Goal: Information Seeking & Learning: Learn about a topic

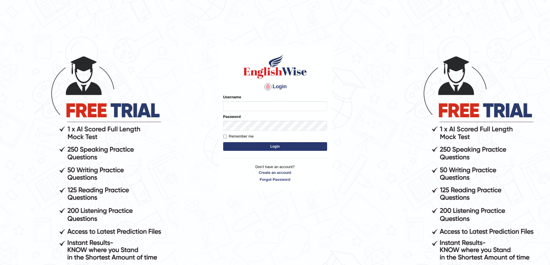
click at [243, 104] on input "Username" at bounding box center [275, 106] width 104 height 10
type input "devendra137"
click at [223, 142] on button "Login" at bounding box center [275, 146] width 104 height 9
type input "devendra137"
click at [223, 142] on button "Login" at bounding box center [275, 146] width 104 height 9
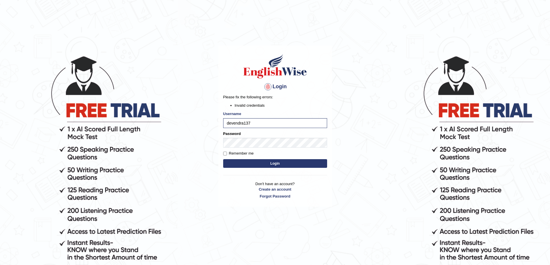
click at [260, 163] on button "Login" at bounding box center [275, 163] width 104 height 9
click at [163, 148] on body "Login Please fix the following errors: Invalid credentials Username devendra137…" at bounding box center [275, 159] width 550 height 265
click at [227, 124] on input "devendra137" at bounding box center [275, 123] width 104 height 10
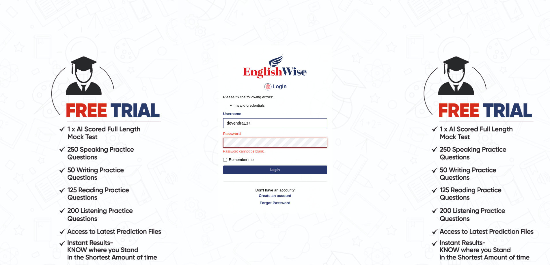
click at [223, 166] on button "Login" at bounding box center [275, 170] width 104 height 9
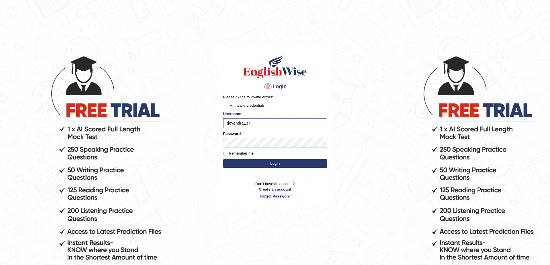
click at [261, 163] on button "Login" at bounding box center [275, 163] width 104 height 9
click at [125, 128] on body "Login Please fix the following errors: Invalid credentials Username devendra137…" at bounding box center [275, 159] width 550 height 265
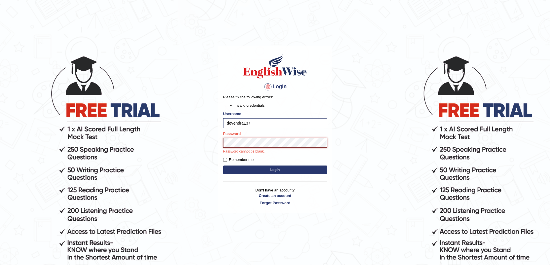
click at [223, 166] on button "Login" at bounding box center [275, 170] width 104 height 9
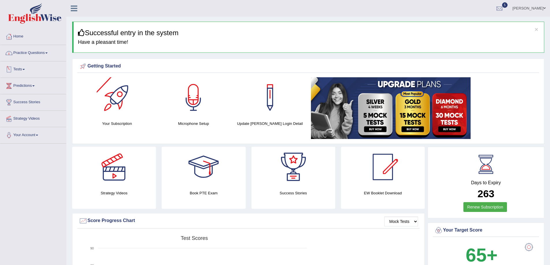
click at [30, 52] on link "Practice Questions" at bounding box center [33, 52] width 66 height 14
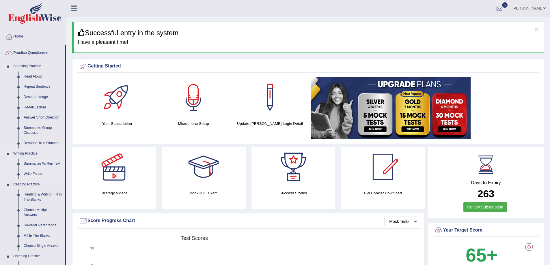
click at [42, 159] on link "Summarize Written Text" at bounding box center [43, 164] width 44 height 10
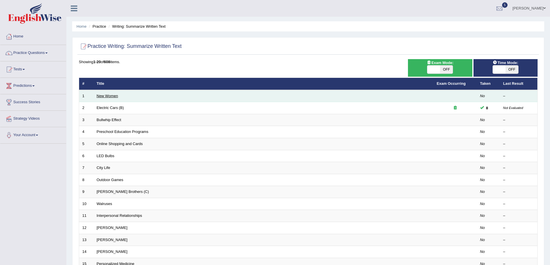
click at [103, 96] on link "New Women" at bounding box center [107, 96] width 21 height 4
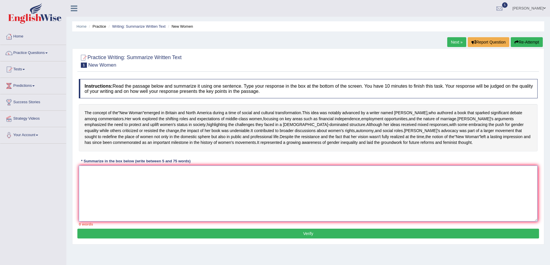
click at [123, 191] on textarea at bounding box center [308, 194] width 459 height 56
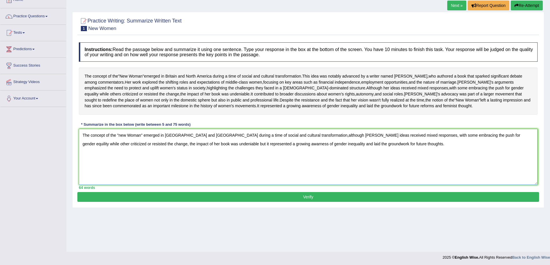
scroll to position [38, 0]
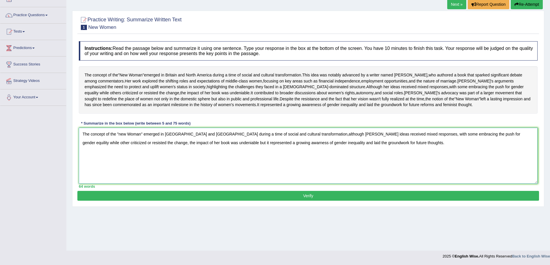
type textarea "The concept of the "new Woman" emerged in [GEOGRAPHIC_DATA] and [GEOGRAPHIC_DAT…"
click at [324, 201] on button "Verify" at bounding box center [308, 196] width 462 height 10
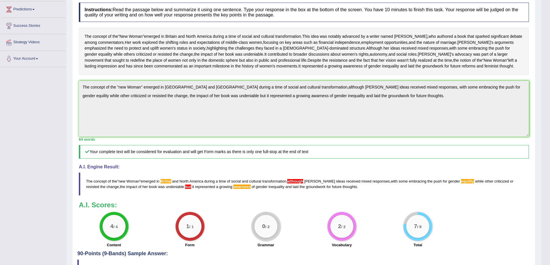
scroll to position [48, 0]
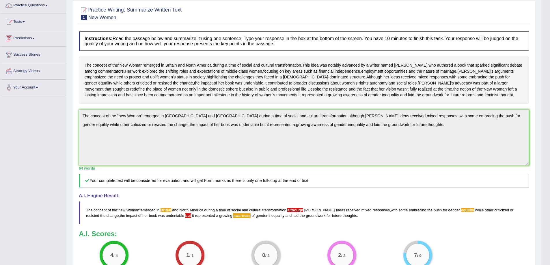
click at [296, 212] on span "although" at bounding box center [295, 210] width 16 height 4
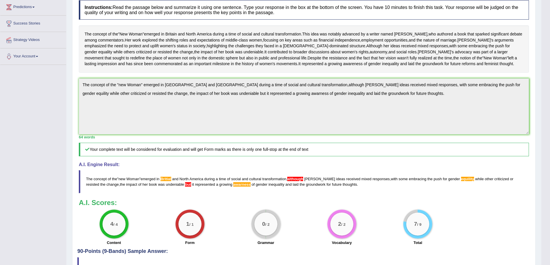
scroll to position [134, 0]
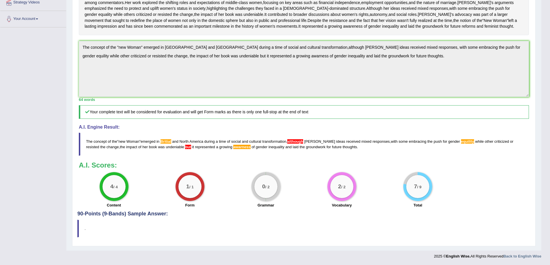
click at [233, 148] on span "awarness" at bounding box center [241, 147] width 17 height 4
drag, startPoint x: 95, startPoint y: 216, endPoint x: 157, endPoint y: 216, distance: 62.1
click at [157, 216] on h4 "90-Points (9-Bands) Sample Answer:" at bounding box center [303, 87] width 453 height 258
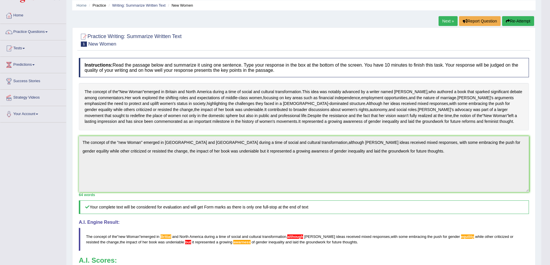
scroll to position [19, 0]
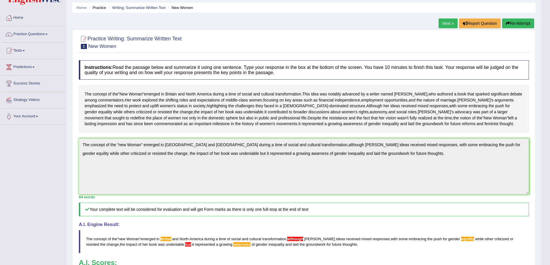
click at [74, 162] on div "Practice Writing: Summarize Written Text 1 New Women Instructions: Read the pas…" at bounding box center [303, 187] width 463 height 314
click at [513, 25] on button "Re-Attempt" at bounding box center [518, 23] width 32 height 10
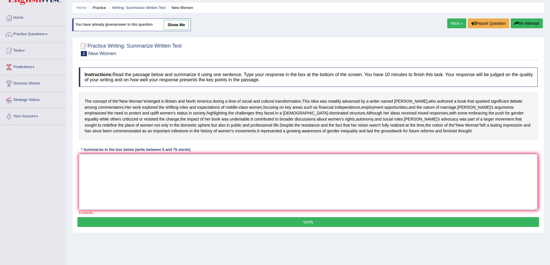
click at [98, 186] on textarea at bounding box center [308, 182] width 459 height 56
paste textarea "The concept of the "new Woman" emerged in Britial and North America during a ti…"
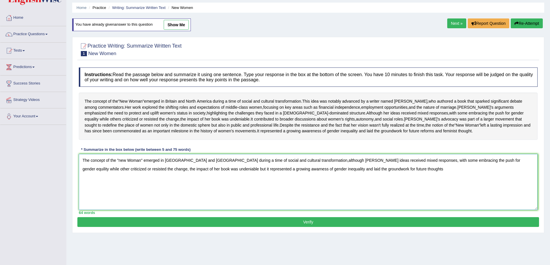
click at [299, 179] on textarea "The concept of the "new Woman" emerged in Britial and North America during a ti…" at bounding box center [308, 182] width 459 height 56
click at [172, 178] on textarea "The concept of the "new Woman" emerged in Britial and North America during a ti…" at bounding box center [308, 182] width 459 height 56
click at [479, 178] on textarea "The concept of the "new Woman" emerged in Britian and North America during a ti…" at bounding box center [308, 182] width 459 height 56
click at [188, 188] on textarea "The concept of the "new Woman" emerged in Britian and North America during a ti…" at bounding box center [308, 182] width 459 height 56
type textarea "The concept of the "new Woman" emerged in Britian and North America during a ti…"
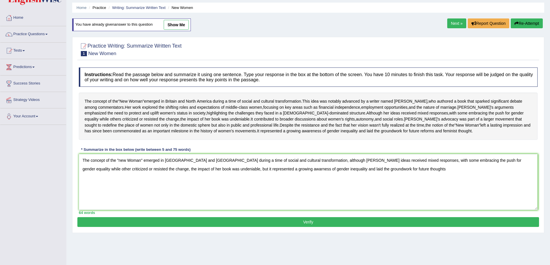
click at [275, 227] on button "Verify" at bounding box center [308, 222] width 462 height 10
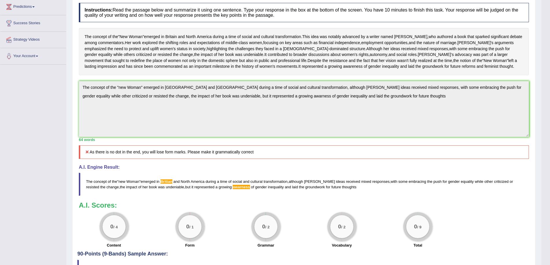
scroll to position [79, 0]
click at [167, 184] on span "Britian" at bounding box center [167, 181] width 12 height 4
click at [233, 189] on span "awarness" at bounding box center [241, 187] width 17 height 4
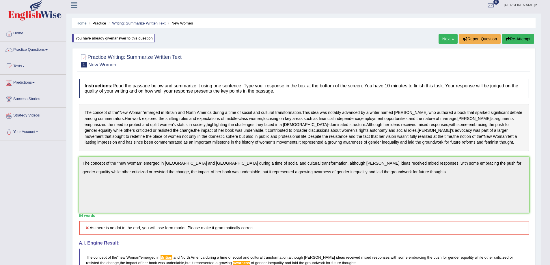
scroll to position [0, 0]
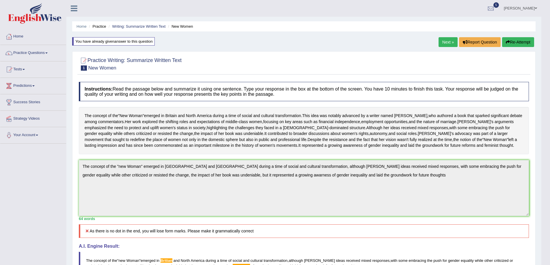
click at [525, 42] on button "Re-Attempt" at bounding box center [518, 42] width 32 height 10
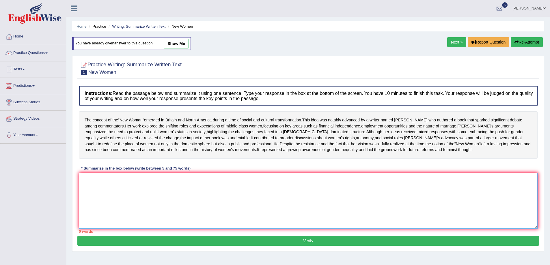
click at [94, 195] on textarea at bounding box center [308, 201] width 459 height 56
paste textarea "The concept of the "new Woman" emerged in Britian and North America during a ti…"
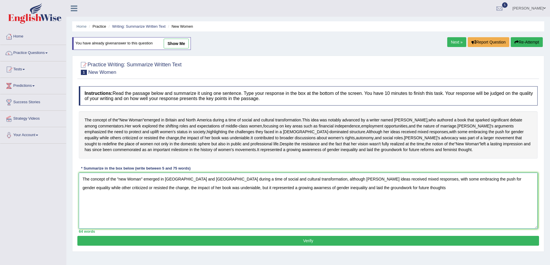
click at [173, 197] on textarea "The concept of the "new Woman" emerged in Britian and North America during a ti…" at bounding box center [308, 201] width 459 height 56
click at [250, 206] on textarea "The concept of the "new Woman" emerged in Britain and North America during a ti…" at bounding box center [308, 201] width 459 height 56
click at [387, 215] on textarea "The concept of the "new Woman" emerged in Britain and North America during a ti…" at bounding box center [308, 201] width 459 height 56
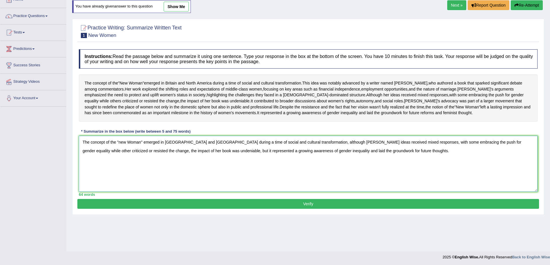
scroll to position [38, 0]
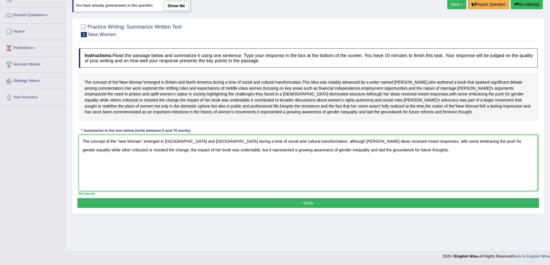
type textarea "The concept of the "new Woman" emerged in Britain and North America during a ti…"
click at [286, 208] on button "Verify" at bounding box center [308, 203] width 462 height 10
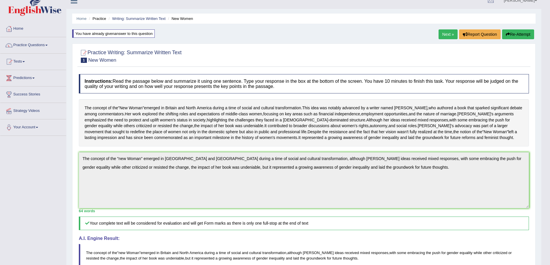
scroll to position [0, 0]
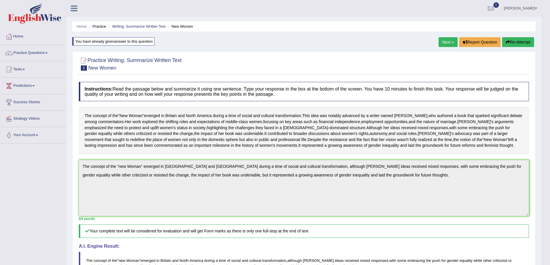
click at [440, 40] on link "Next »" at bounding box center [448, 42] width 19 height 10
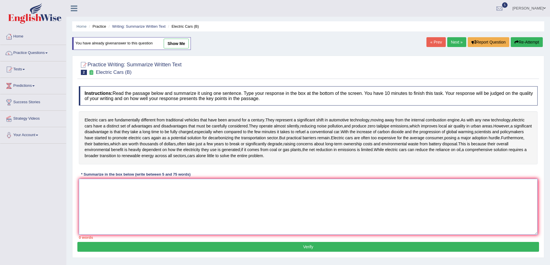
click at [96, 190] on textarea at bounding box center [308, 207] width 459 height 56
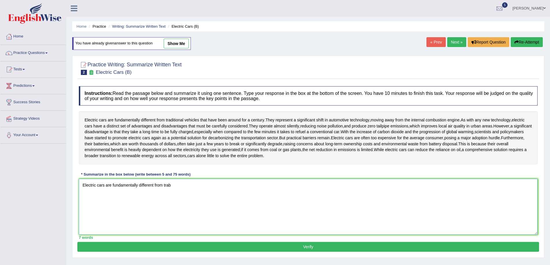
type textarea "Electric cars are fundamentally different from tra"
